Goal: Task Accomplishment & Management: Manage account settings

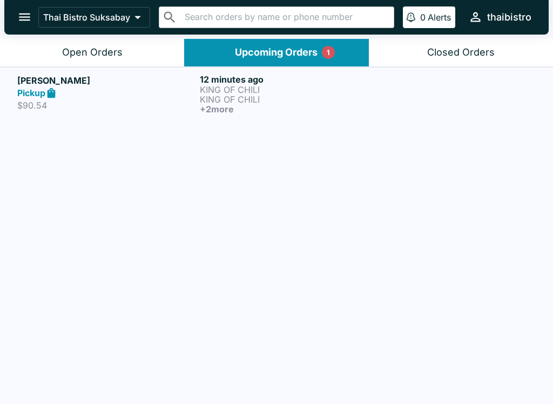
click at [267, 102] on p "KING OF CHILI" at bounding box center [289, 99] width 178 height 10
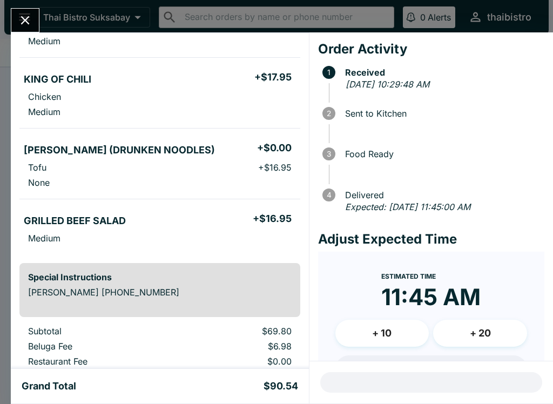
scroll to position [140, 0]
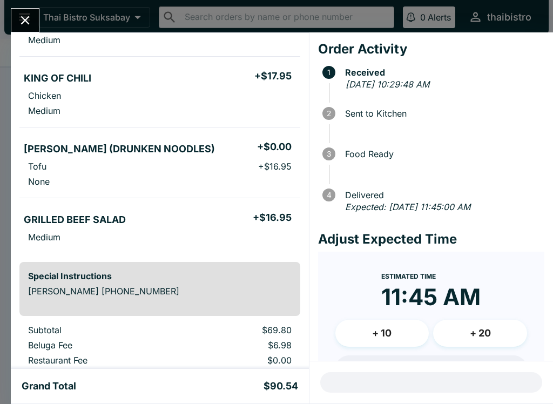
click at [30, 22] on icon "Close" at bounding box center [25, 20] width 15 height 15
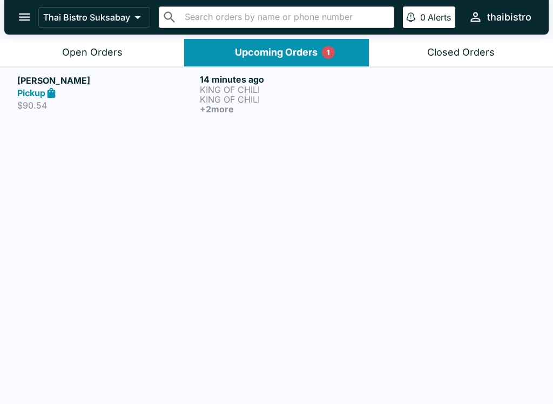
click at [138, 60] on button "Open Orders" at bounding box center [92, 53] width 184 height 28
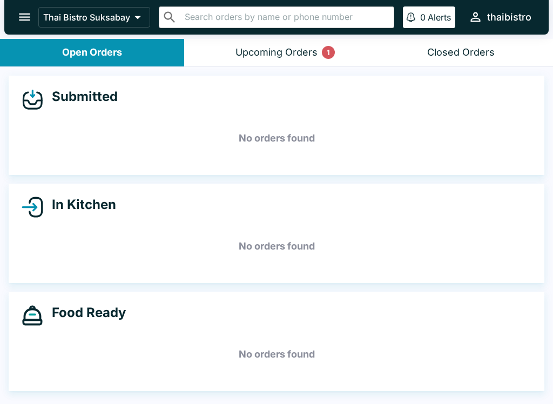
click at [330, 41] on button "Upcoming Orders 1" at bounding box center [276, 53] width 184 height 28
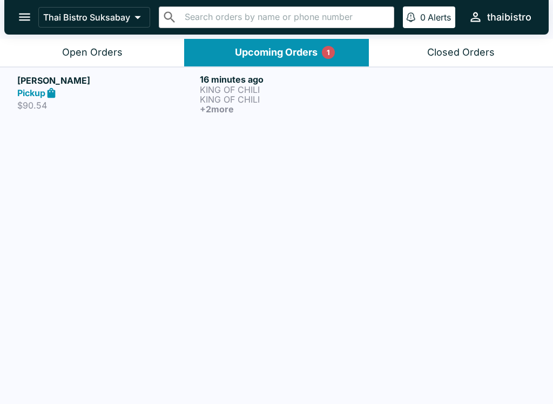
click at [324, 93] on p "KING OF CHILI" at bounding box center [289, 90] width 178 height 10
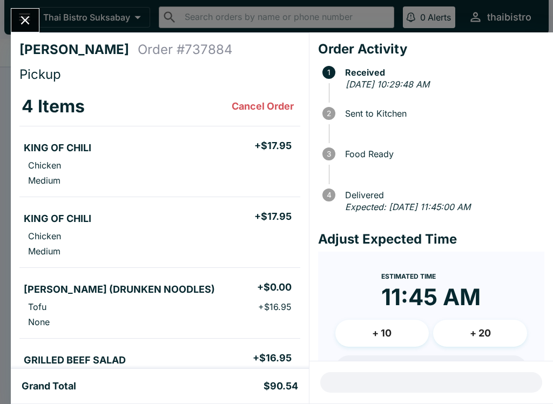
click at [28, 22] on icon "Close" at bounding box center [25, 20] width 9 height 9
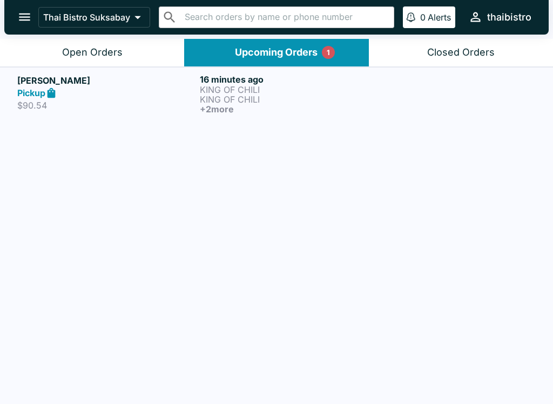
scroll to position [2, 0]
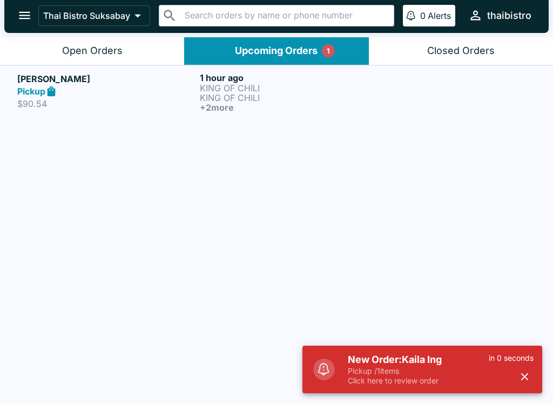
click at [106, 35] on header "Thai Bistro Suksabay ​ ​ 0 Alerts thaibistro" at bounding box center [276, 17] width 553 height 39
click at [119, 59] on button "Open Orders" at bounding box center [92, 51] width 184 height 28
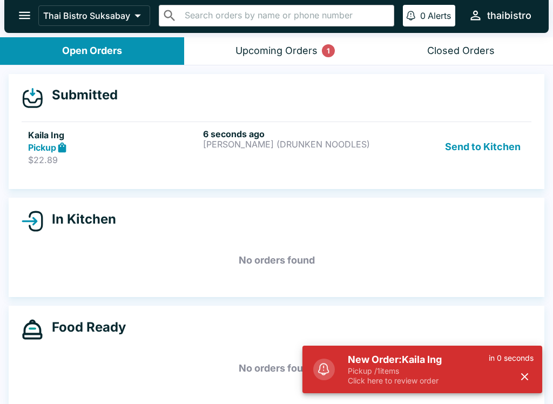
click at [466, 139] on button "Send to Kitchen" at bounding box center [483, 146] width 84 height 37
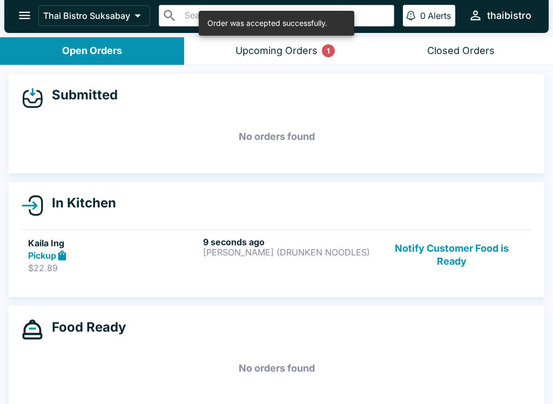
click at [254, 247] on p "[PERSON_NAME] (DRUNKEN NOODLES)" at bounding box center [288, 252] width 171 height 10
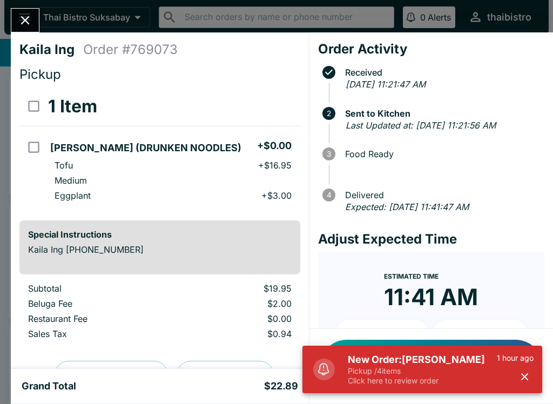
click at [39, 10] on div at bounding box center [25, 20] width 29 height 24
click at [33, 24] on button "Close" at bounding box center [25, 20] width 28 height 23
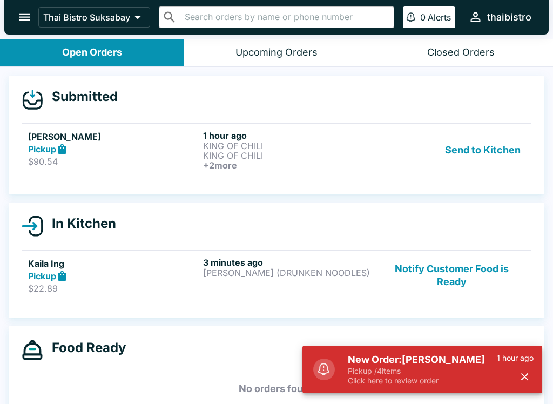
click at [134, 144] on div "Pickup" at bounding box center [113, 149] width 171 height 12
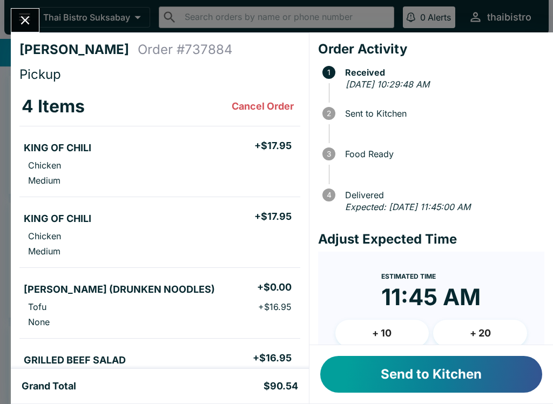
click at [442, 364] on button "Send to Kitchen" at bounding box center [431, 374] width 222 height 37
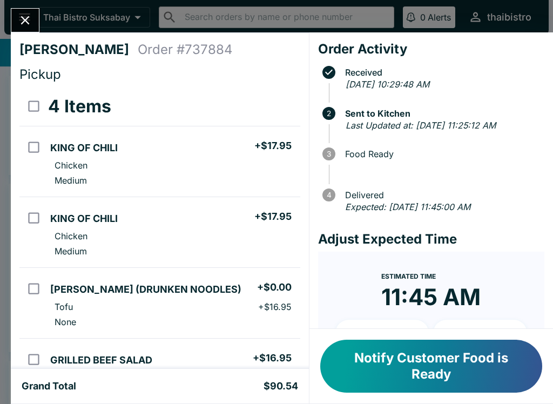
click at [38, 23] on button "Close" at bounding box center [25, 20] width 28 height 23
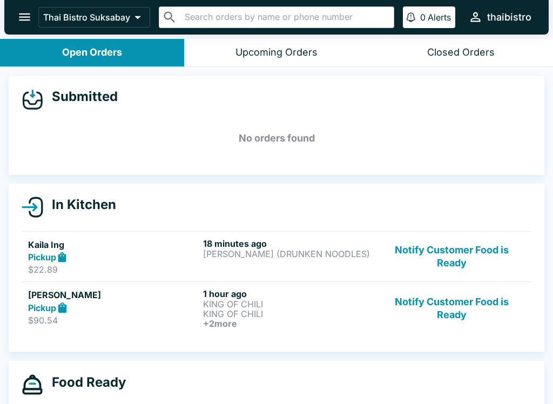
click at [465, 249] on button "Notify Customer Food is Ready" at bounding box center [451, 256] width 146 height 37
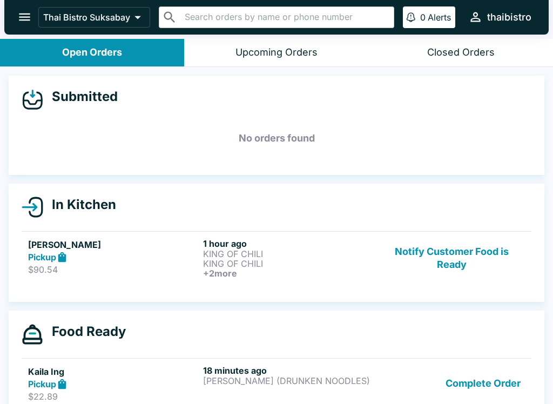
click at [469, 249] on button "Notify Customer Food is Ready" at bounding box center [451, 258] width 146 height 40
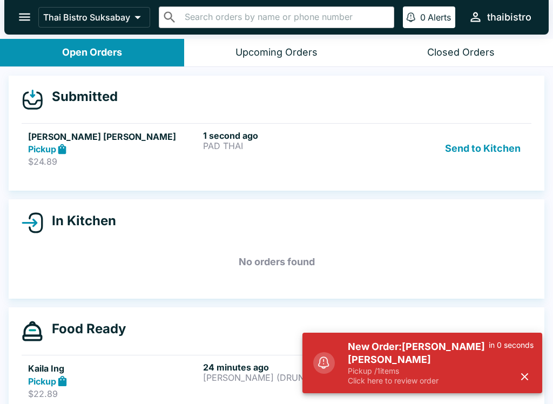
click at [256, 144] on p "PAD THAI" at bounding box center [288, 146] width 171 height 10
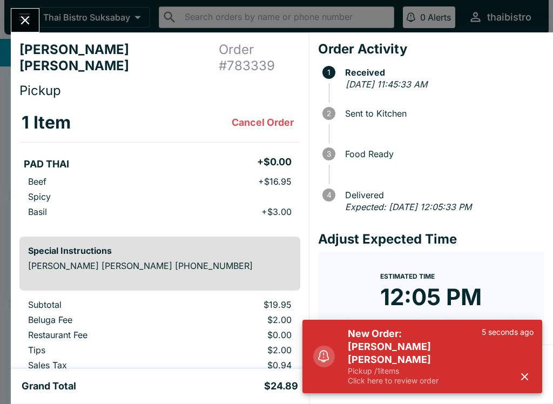
click at [524, 373] on icon "button" at bounding box center [524, 376] width 12 height 12
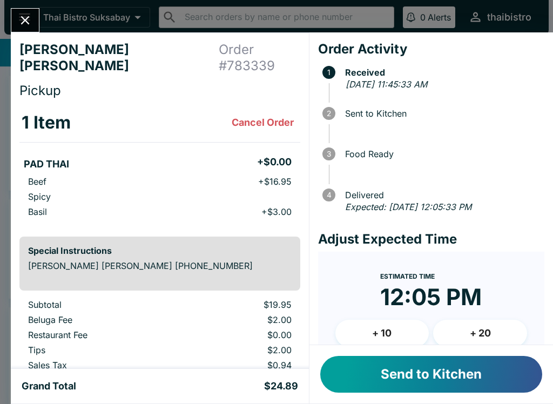
click at [493, 368] on button "Send to Kitchen" at bounding box center [431, 374] width 222 height 37
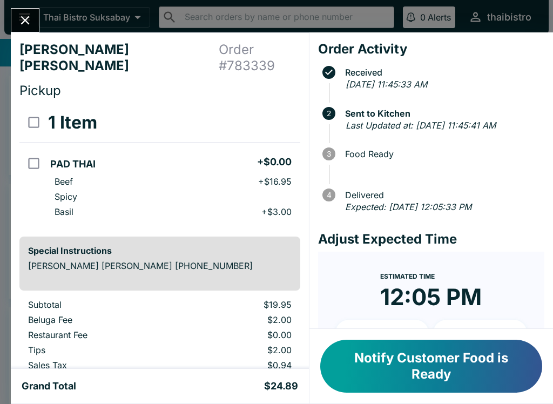
click at [435, 360] on button "Notify Customer Food is Ready" at bounding box center [431, 366] width 222 height 53
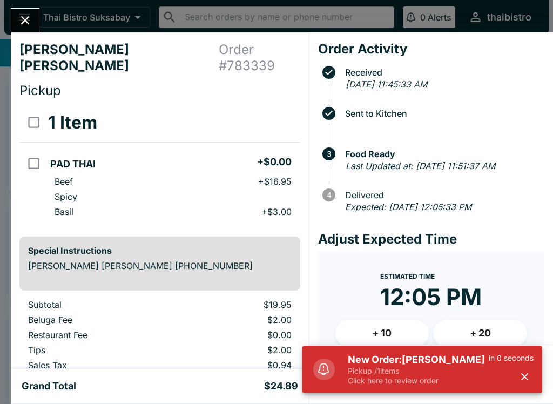
click at [33, 26] on button "Close" at bounding box center [25, 20] width 28 height 23
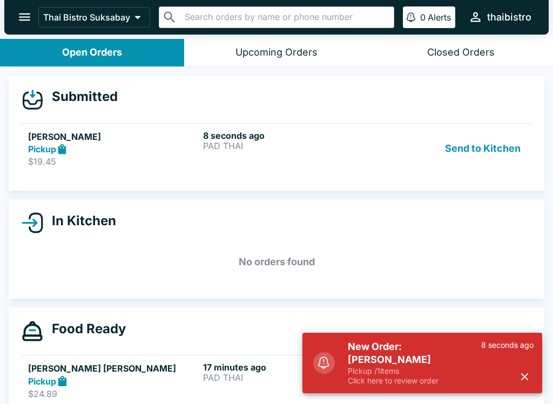
click at [262, 133] on h6 "8 seconds ago" at bounding box center [288, 135] width 171 height 11
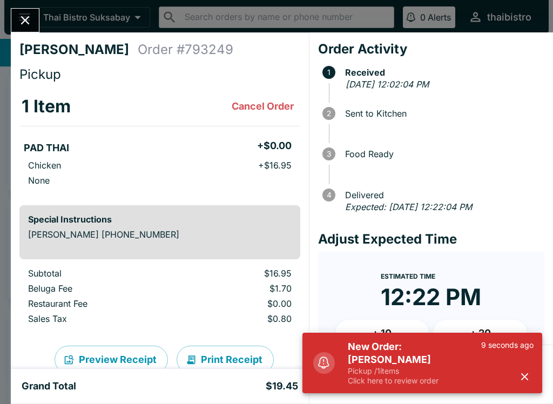
click at [530, 370] on icon "button" at bounding box center [524, 376] width 12 height 12
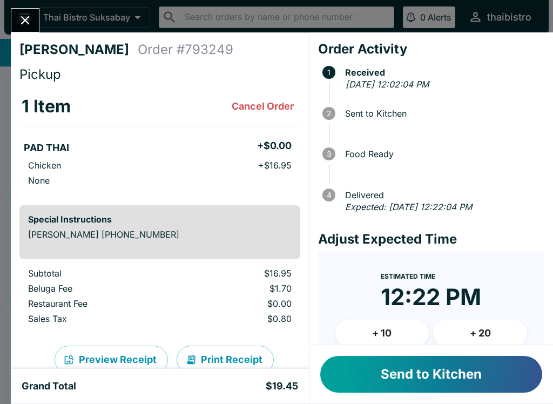
click at [484, 361] on button "Send to Kitchen" at bounding box center [431, 374] width 222 height 37
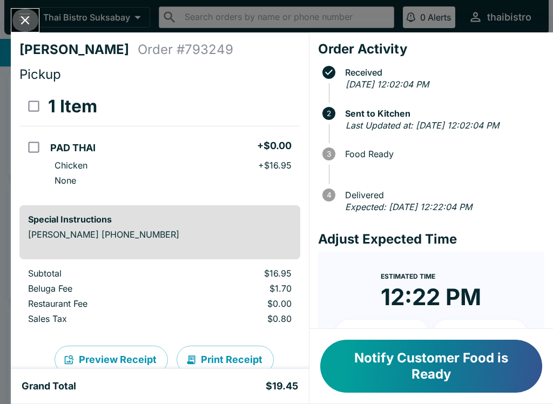
click at [24, 9] on button "Close" at bounding box center [25, 20] width 28 height 23
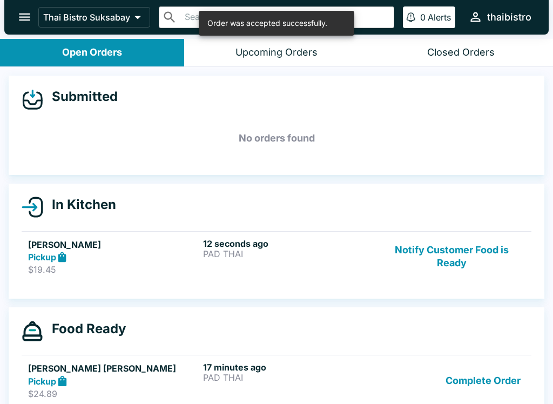
click at [497, 374] on button "Complete Order" at bounding box center [483, 380] width 84 height 37
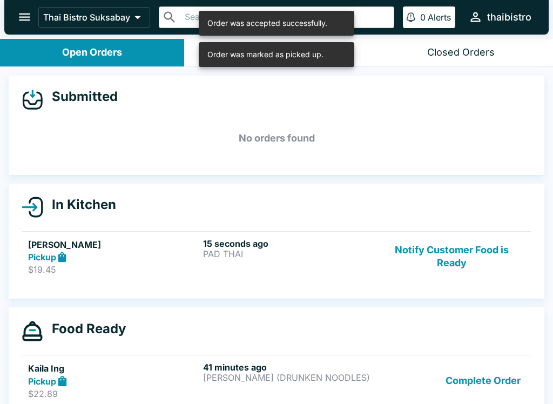
click at [508, 365] on button "Complete Order" at bounding box center [483, 380] width 84 height 37
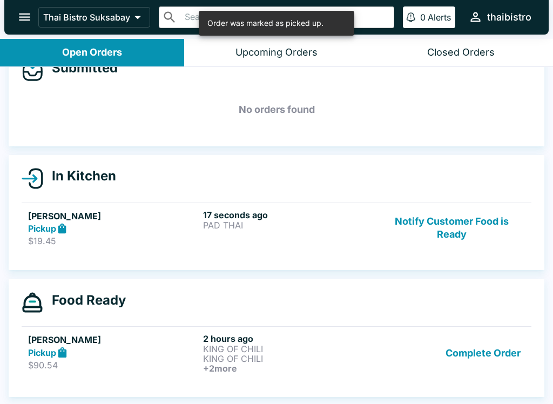
click at [493, 346] on button "Complete Order" at bounding box center [483, 353] width 84 height 40
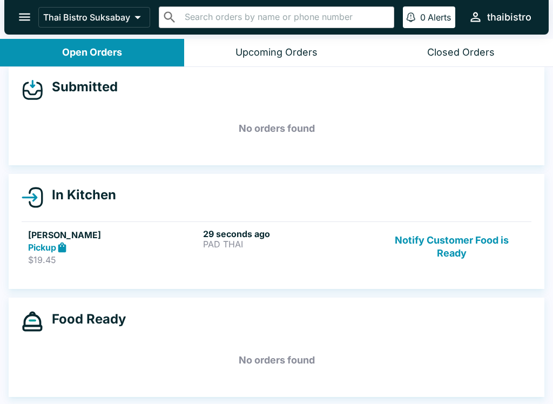
click at [434, 235] on button "Notify Customer Food is Ready" at bounding box center [451, 246] width 146 height 37
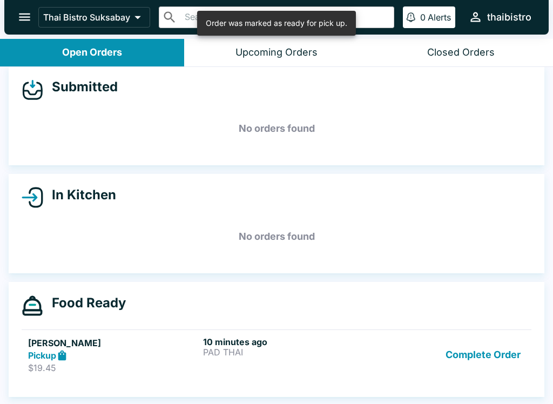
click at [489, 350] on button "Complete Order" at bounding box center [483, 354] width 84 height 37
